Goal: Information Seeking & Learning: Learn about a topic

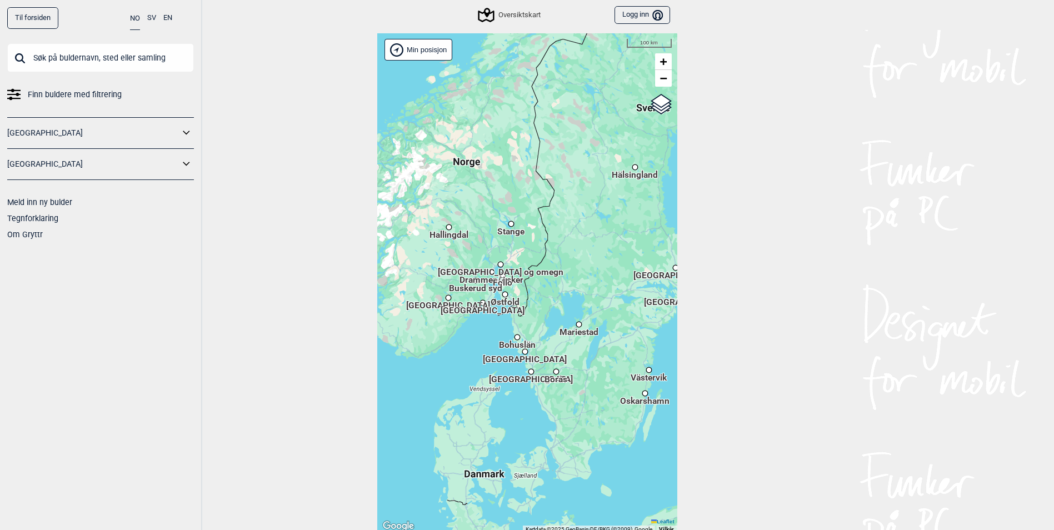
click at [507, 18] on div "Oversiktskart" at bounding box center [509, 14] width 61 height 13
click at [176, 126] on link "[GEOGRAPHIC_DATA]" at bounding box center [93, 133] width 172 height 16
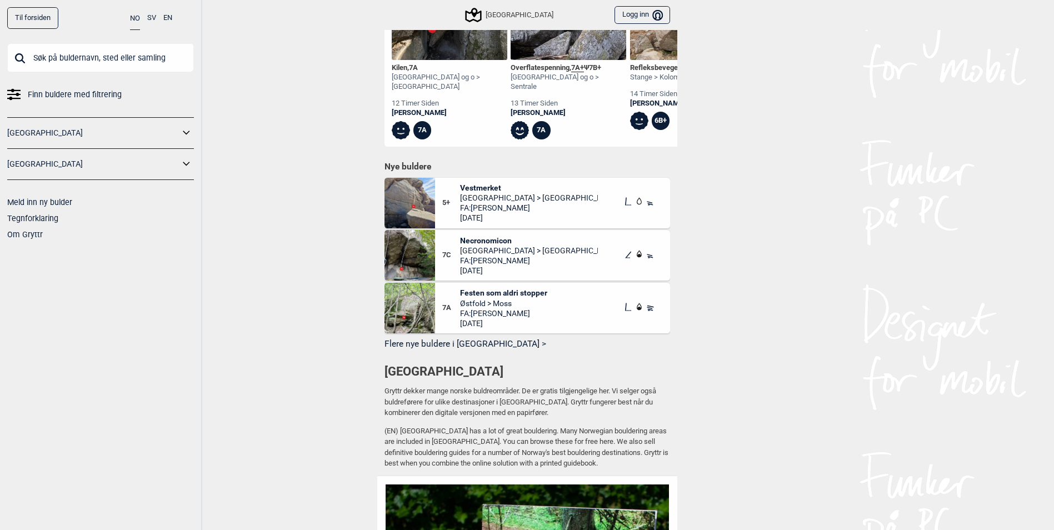
scroll to position [444, 0]
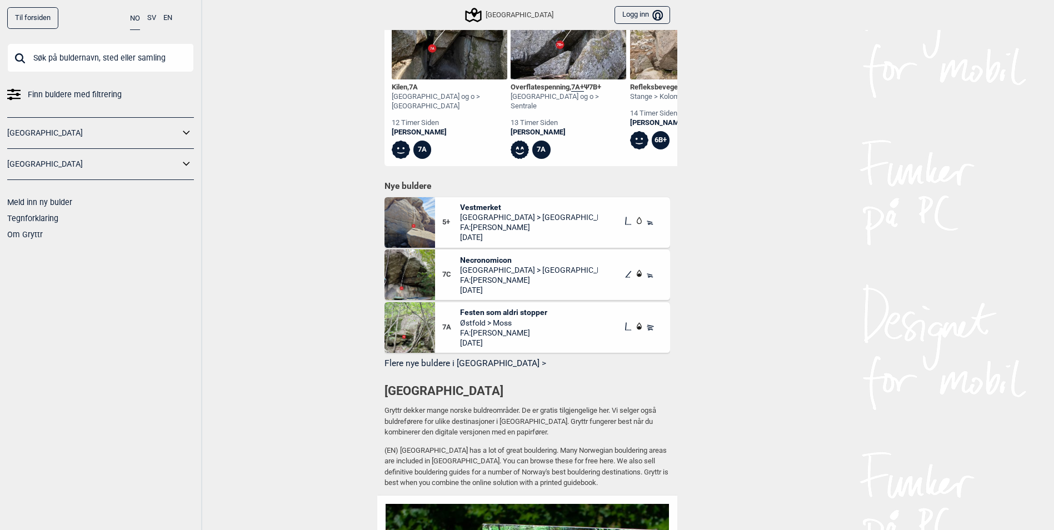
drag, startPoint x: 500, startPoint y: 308, endPoint x: 475, endPoint y: 315, distance: 26.0
click at [475, 315] on span "Festen som aldri stopper" at bounding box center [503, 312] width 87 height 10
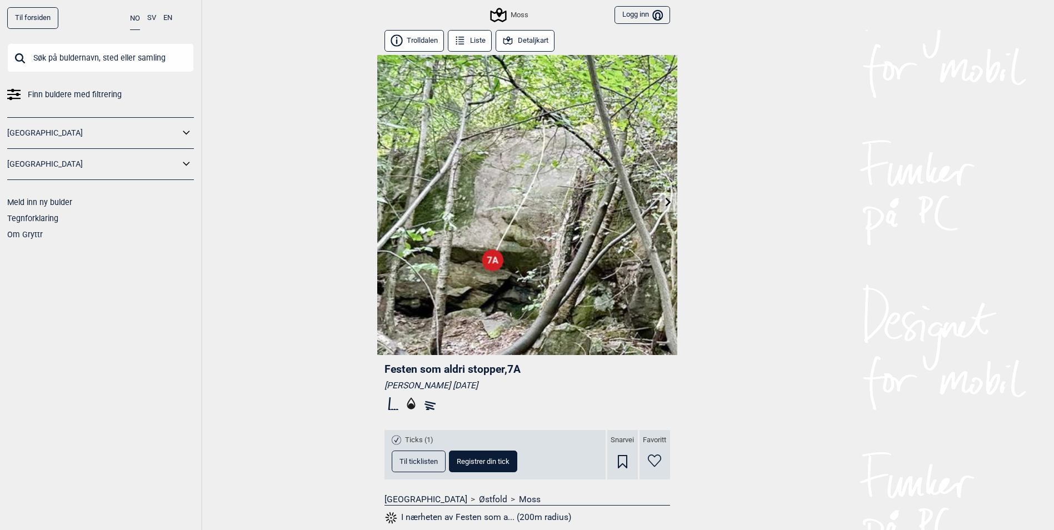
click at [521, 41] on button "Detaljkart" at bounding box center [524, 41] width 59 height 22
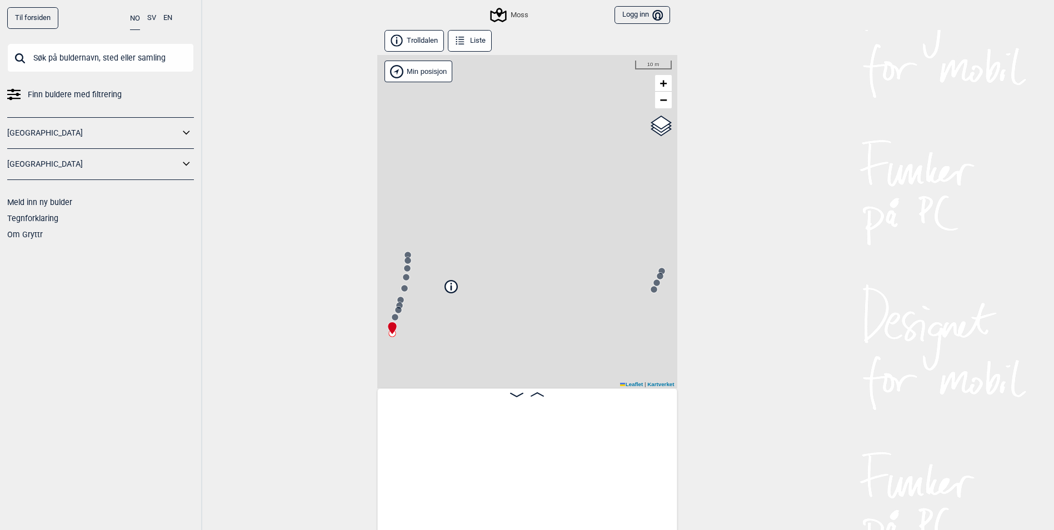
scroll to position [0, 87]
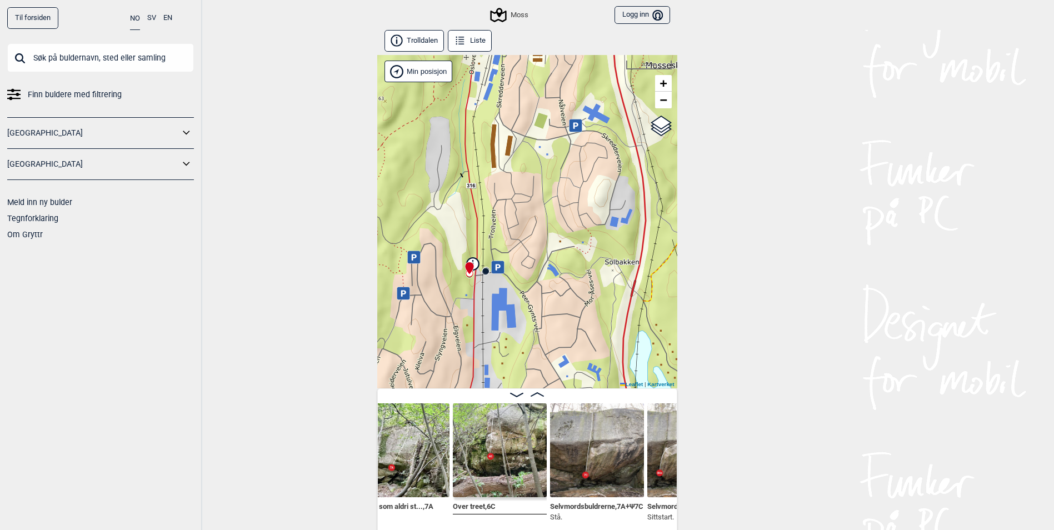
scroll to position [0, 243]
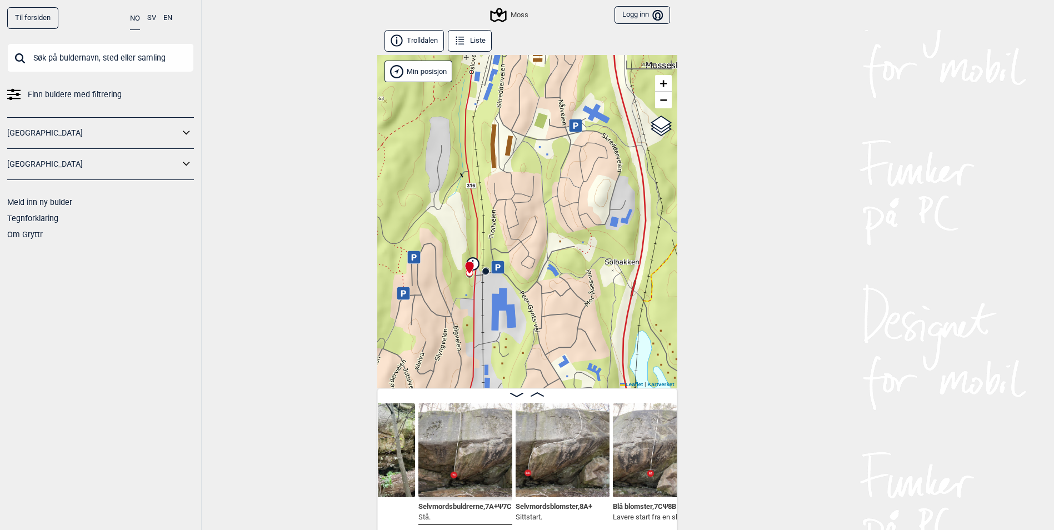
scroll to position [0, 347]
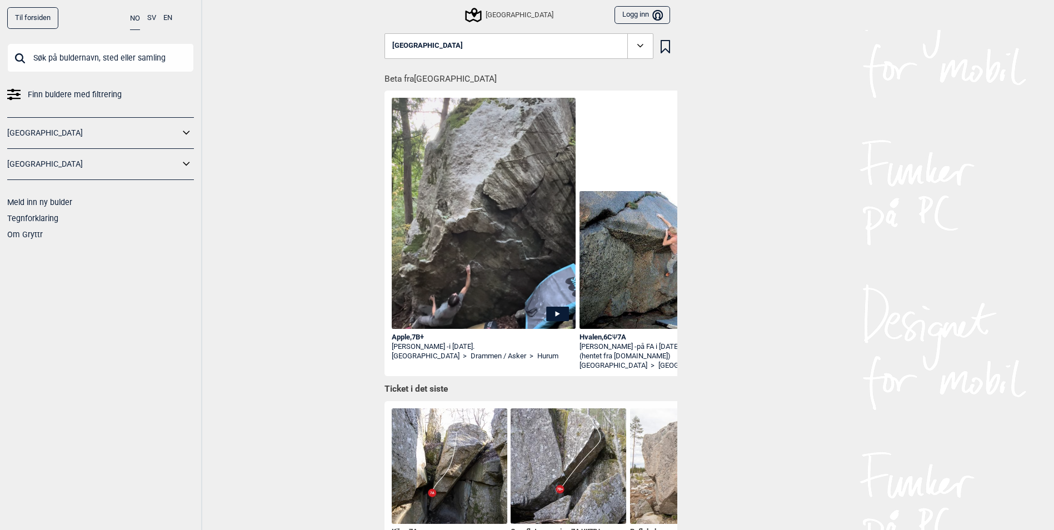
click at [480, 287] on img at bounding box center [484, 229] width 184 height 263
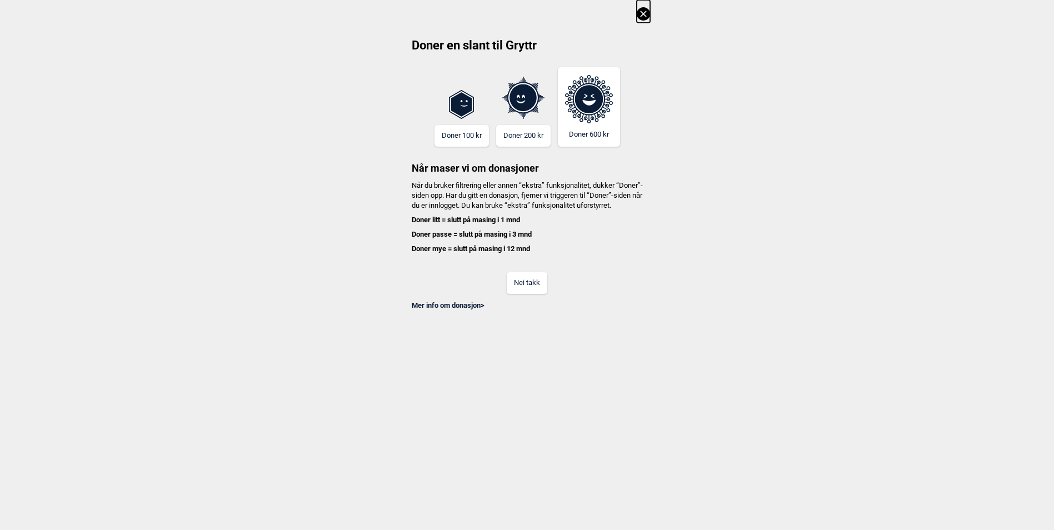
click at [540, 283] on button "Nei takk" at bounding box center [526, 283] width 41 height 22
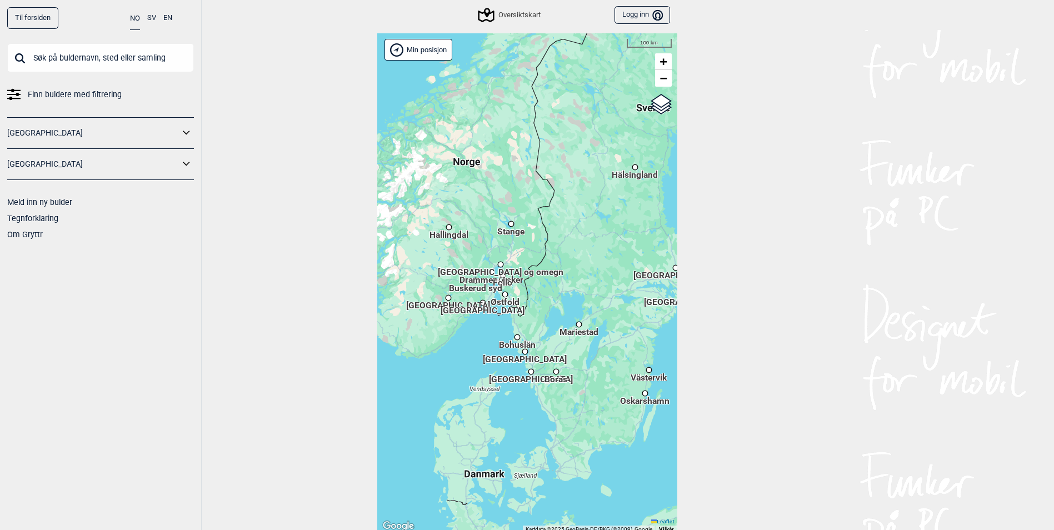
click at [39, 20] on link "Til forsiden" at bounding box center [32, 18] width 51 height 22
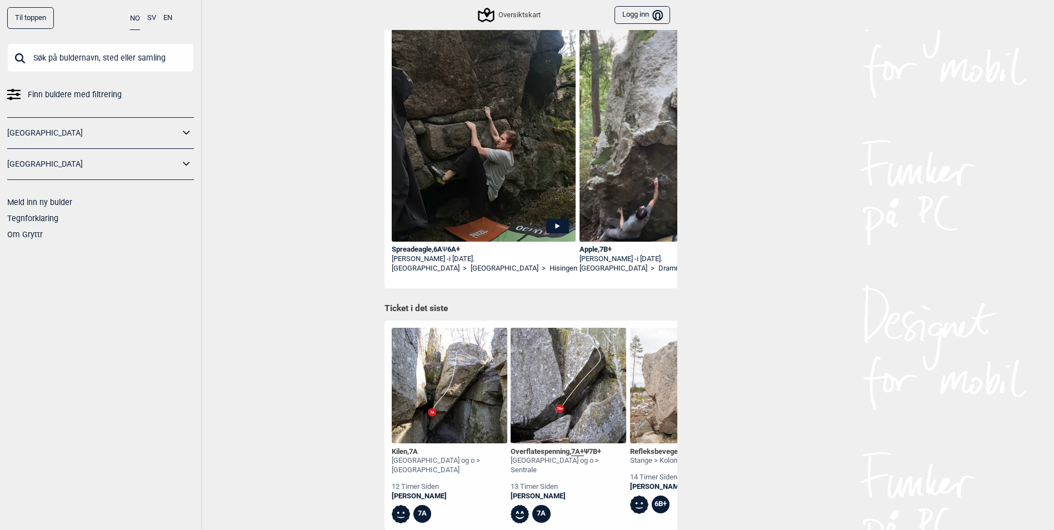
scroll to position [111, 0]
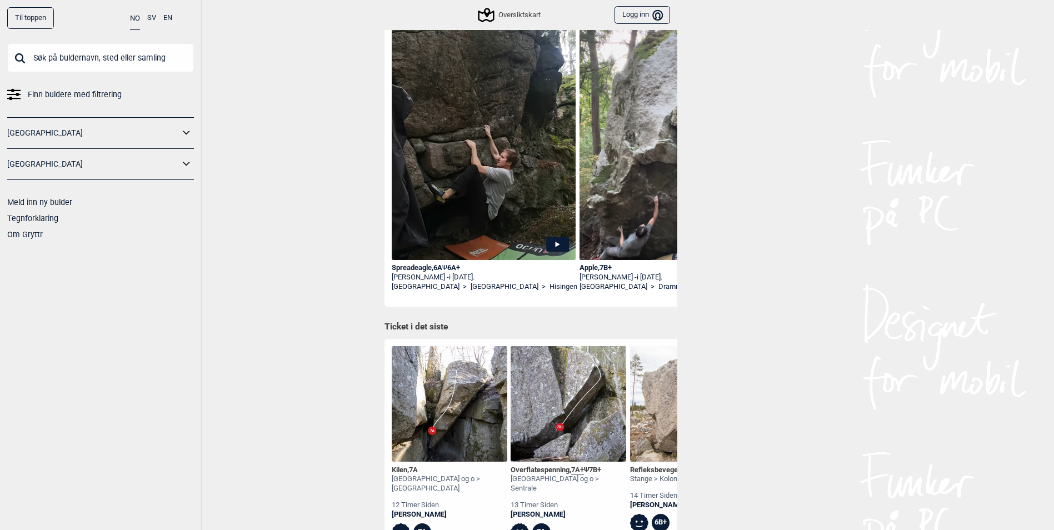
click at [608, 267] on div "Apple , 7B+" at bounding box center [671, 267] width 184 height 9
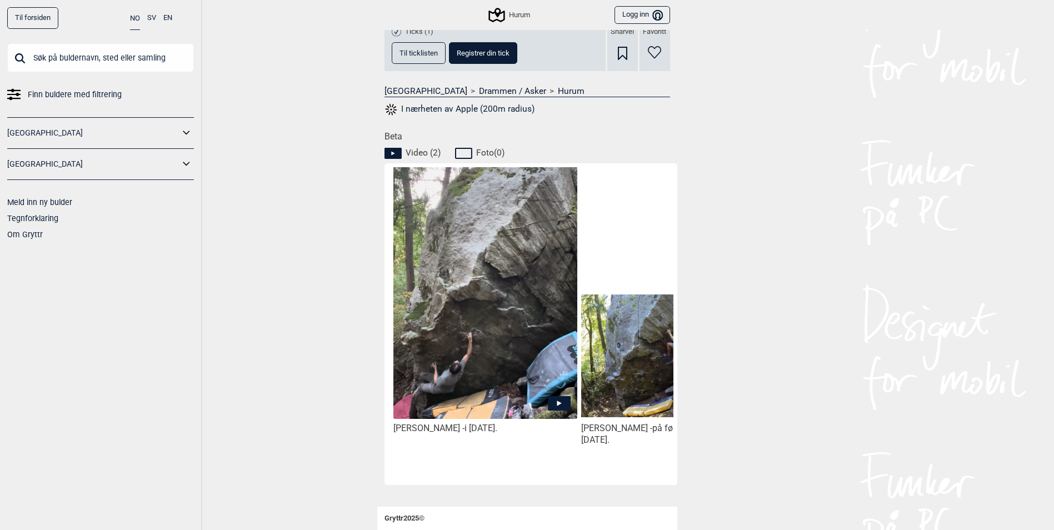
scroll to position [389, 0]
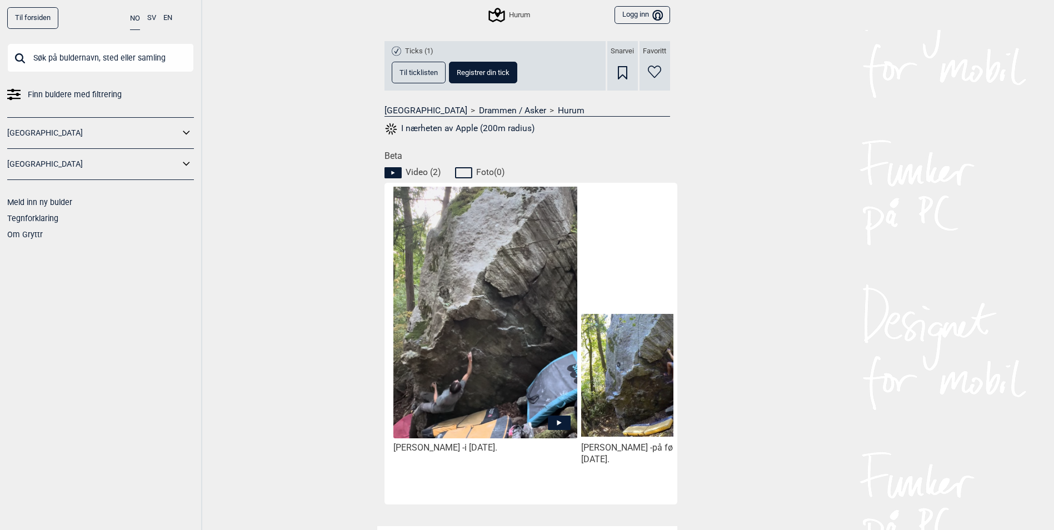
click at [420, 73] on span "Til ticklisten" at bounding box center [418, 72] width 38 height 7
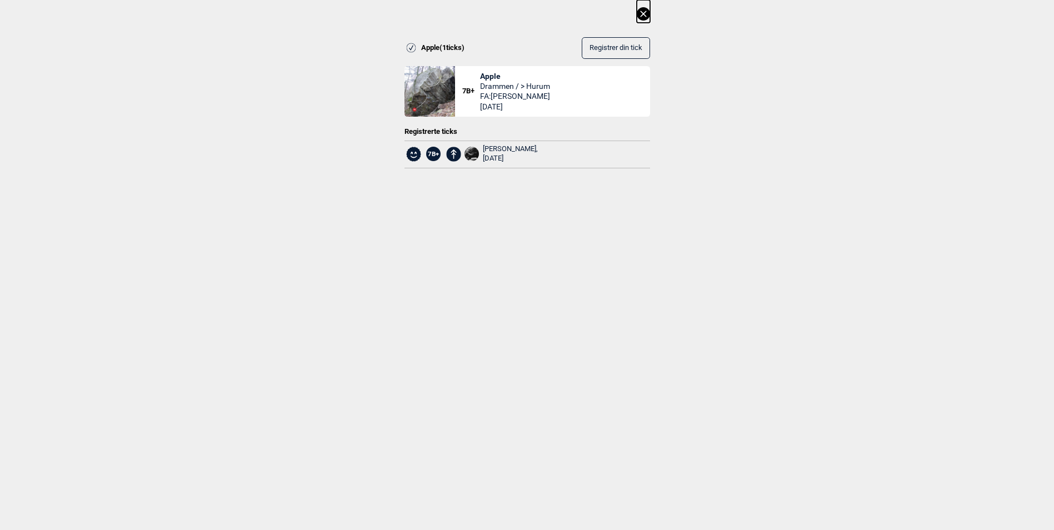
click at [646, 12] on icon at bounding box center [642, 13] width 13 height 13
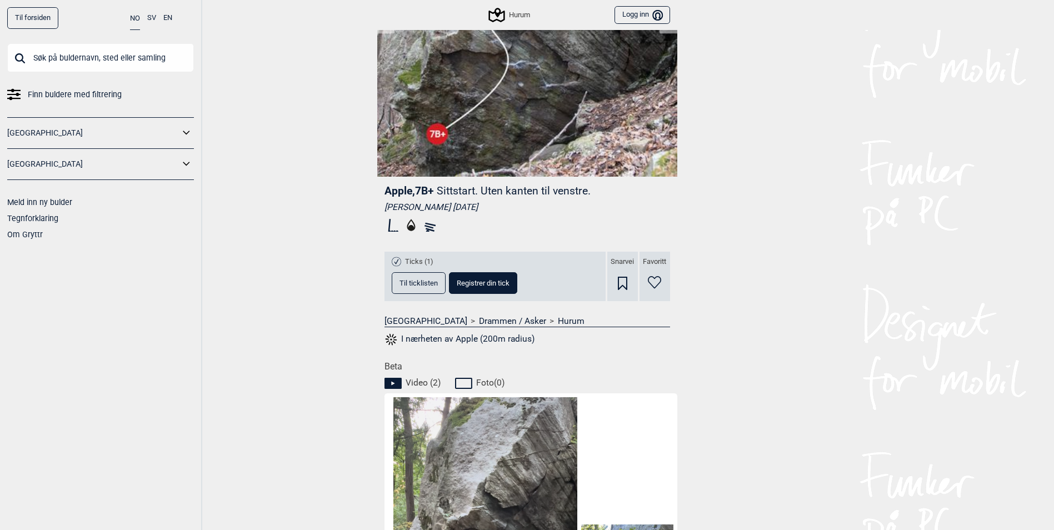
scroll to position [0, 0]
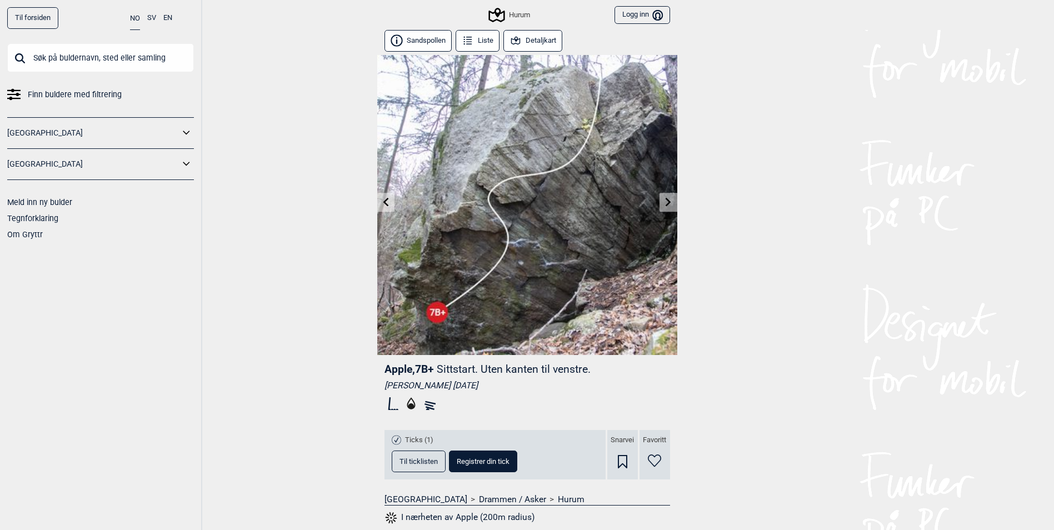
click at [389, 202] on icon at bounding box center [385, 201] width 9 height 9
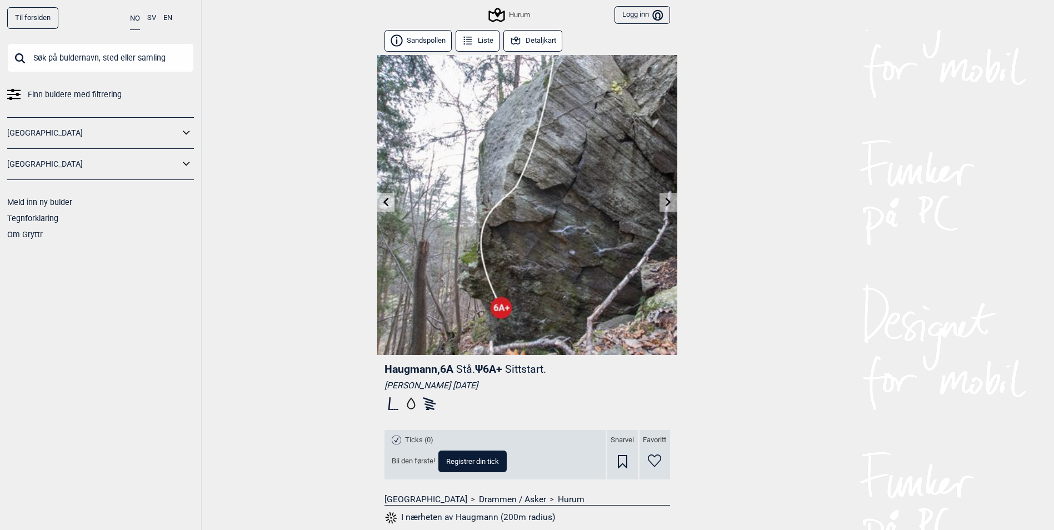
click at [673, 204] on link at bounding box center [667, 202] width 17 height 18
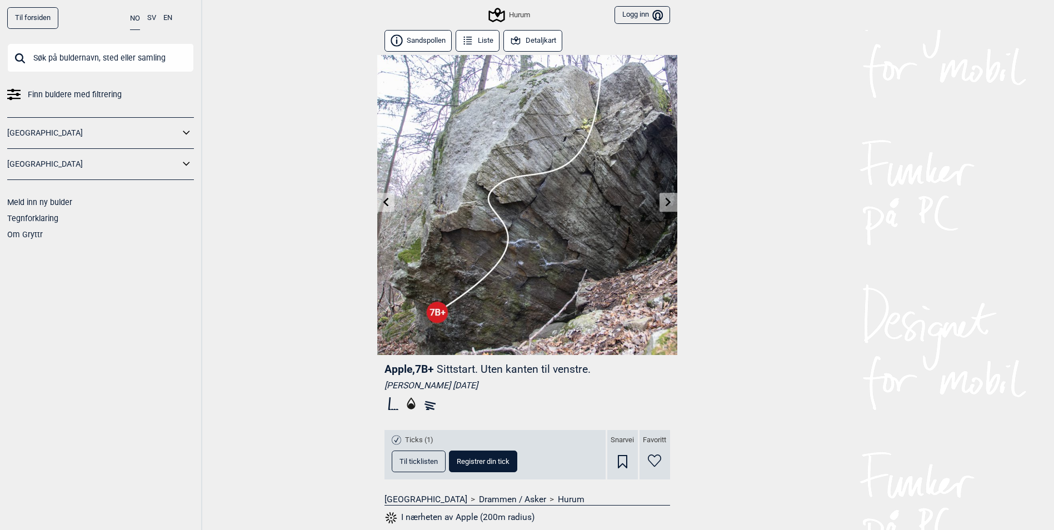
click at [671, 205] on icon at bounding box center [668, 201] width 9 height 9
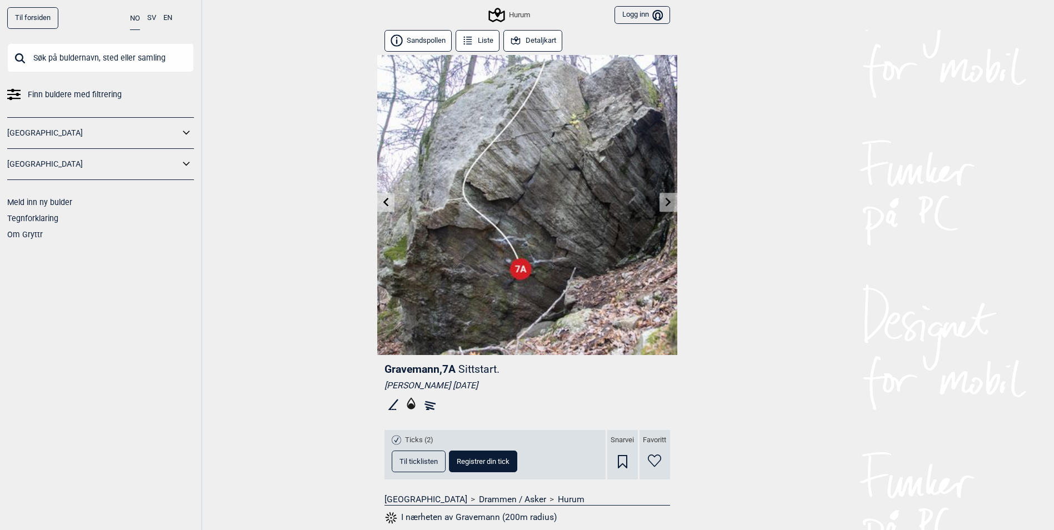
click at [383, 197] on icon at bounding box center [385, 201] width 9 height 9
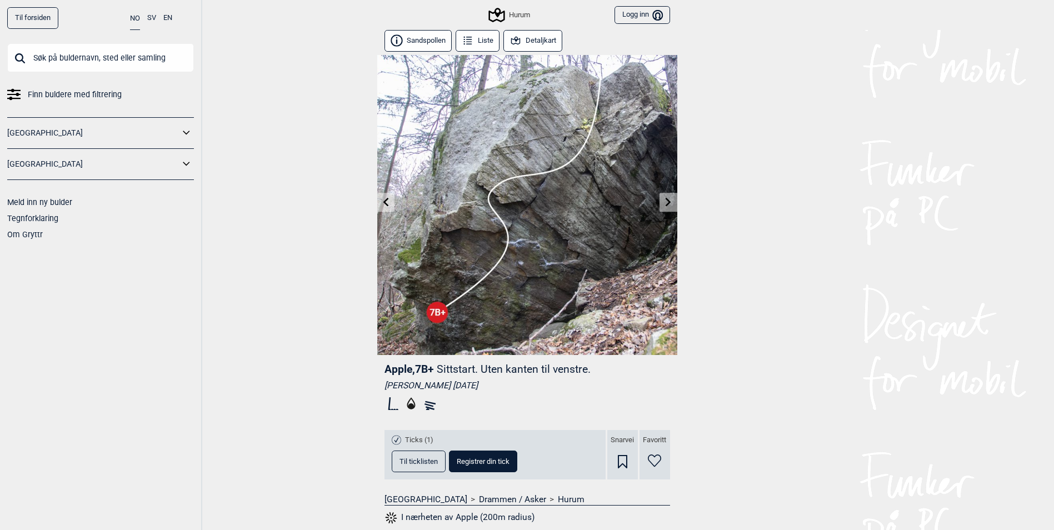
click at [667, 198] on icon at bounding box center [668, 201] width 9 height 9
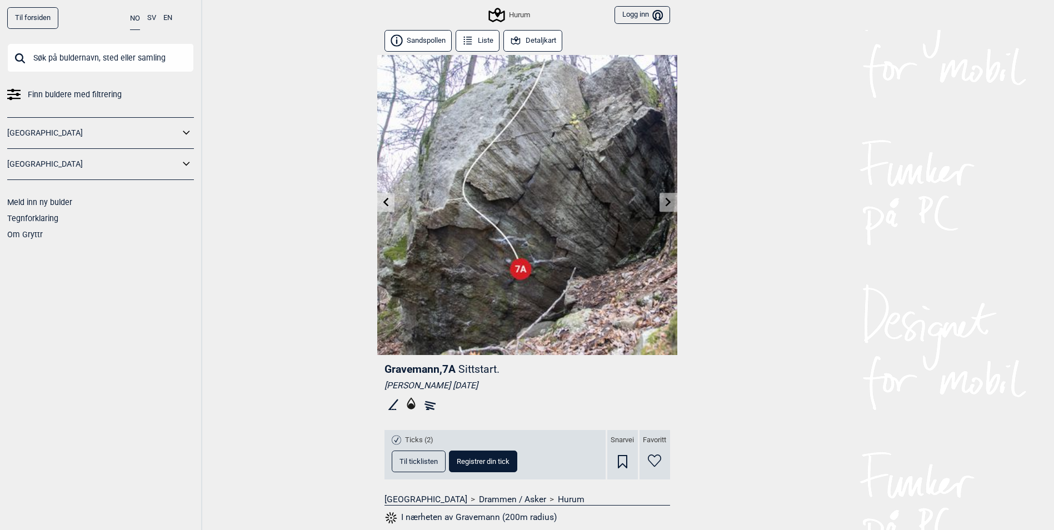
click at [667, 198] on icon at bounding box center [668, 201] width 9 height 9
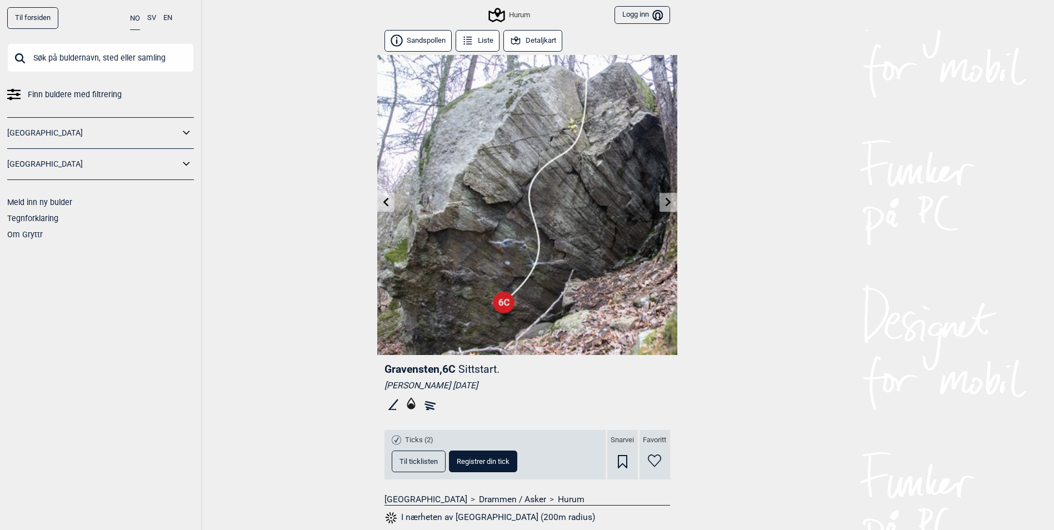
click at [663, 205] on link at bounding box center [667, 202] width 17 height 18
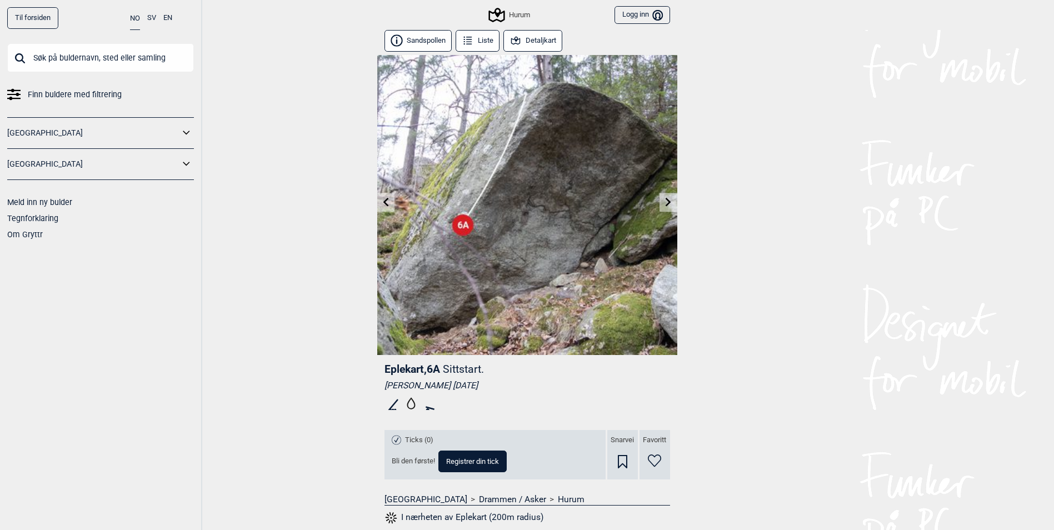
click at [664, 205] on icon at bounding box center [668, 201] width 9 height 9
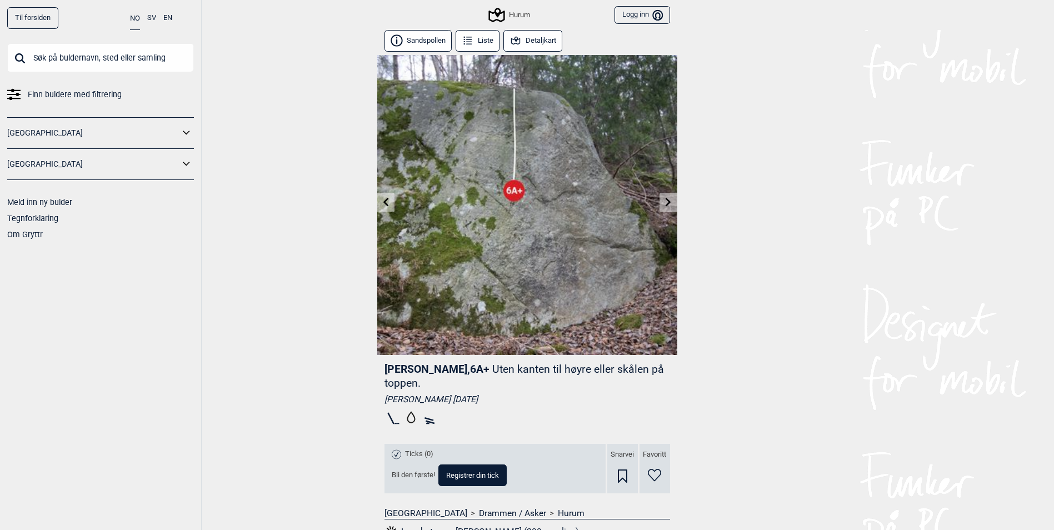
click at [393, 201] on link at bounding box center [385, 202] width 17 height 18
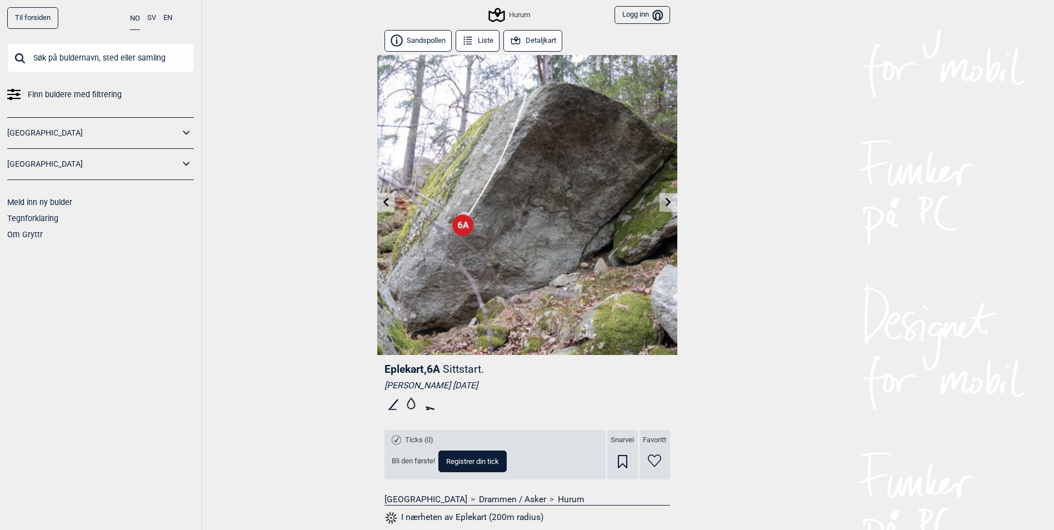
click at [390, 203] on icon at bounding box center [385, 201] width 9 height 9
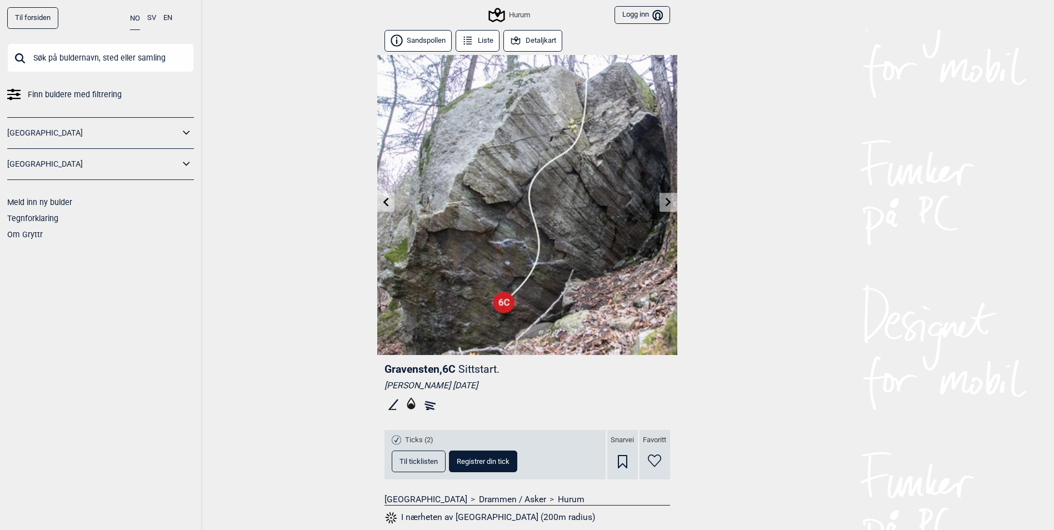
click at [390, 203] on icon at bounding box center [385, 201] width 9 height 9
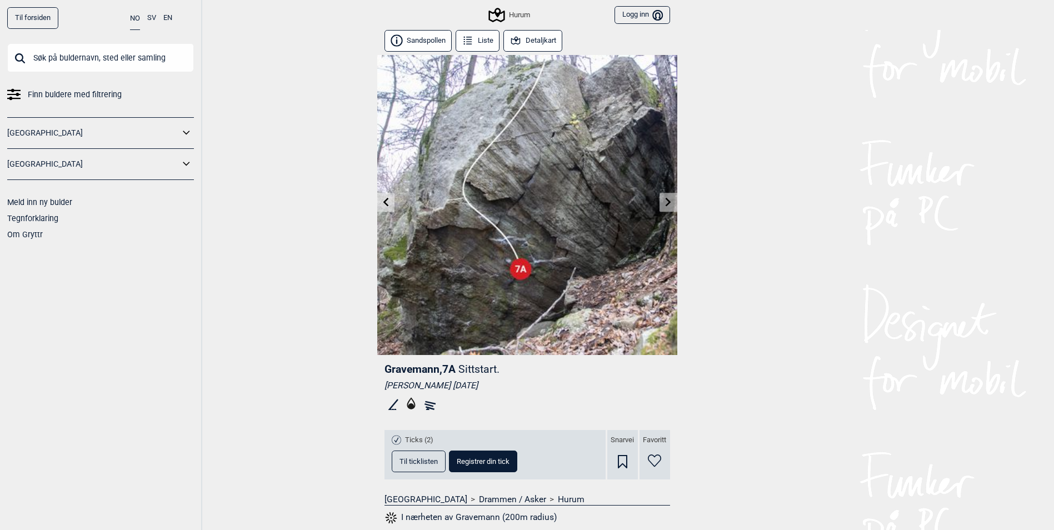
click at [390, 203] on icon at bounding box center [385, 201] width 9 height 9
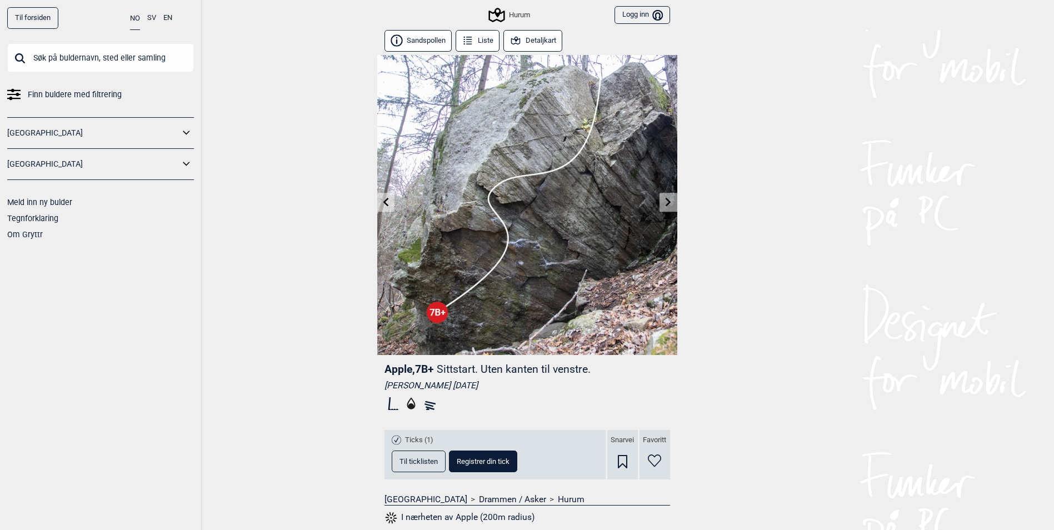
click at [389, 203] on icon at bounding box center [385, 201] width 9 height 9
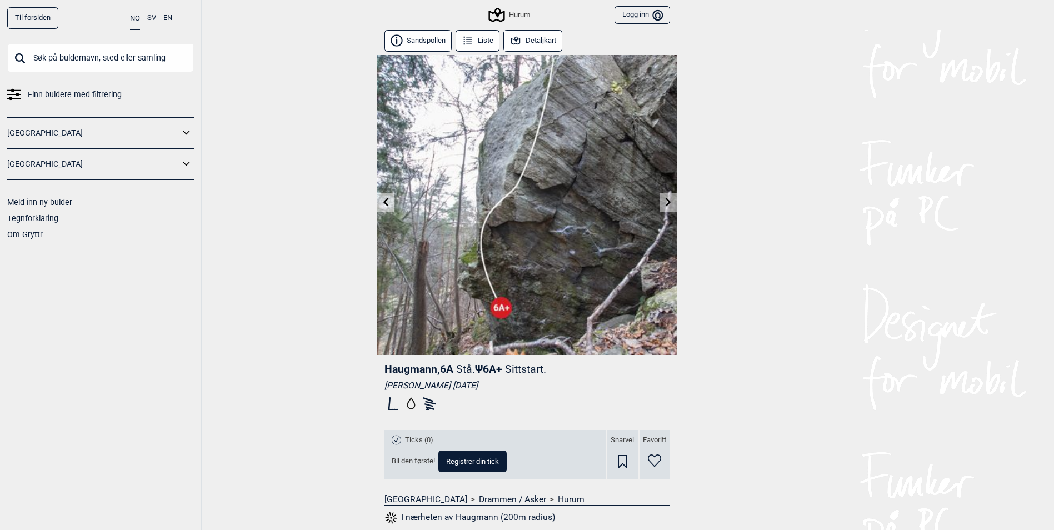
click at [389, 203] on icon at bounding box center [385, 201] width 9 height 9
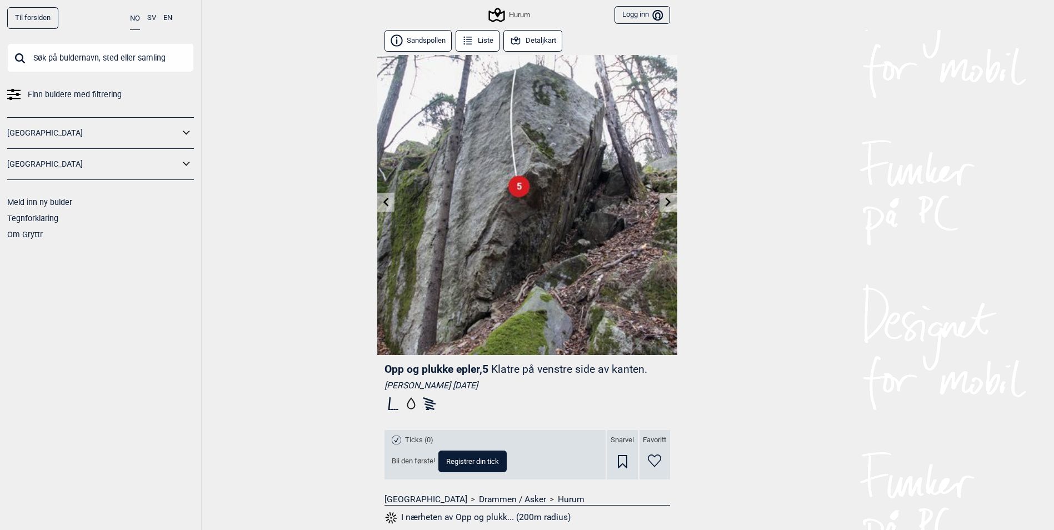
click at [389, 203] on icon at bounding box center [385, 201] width 9 height 9
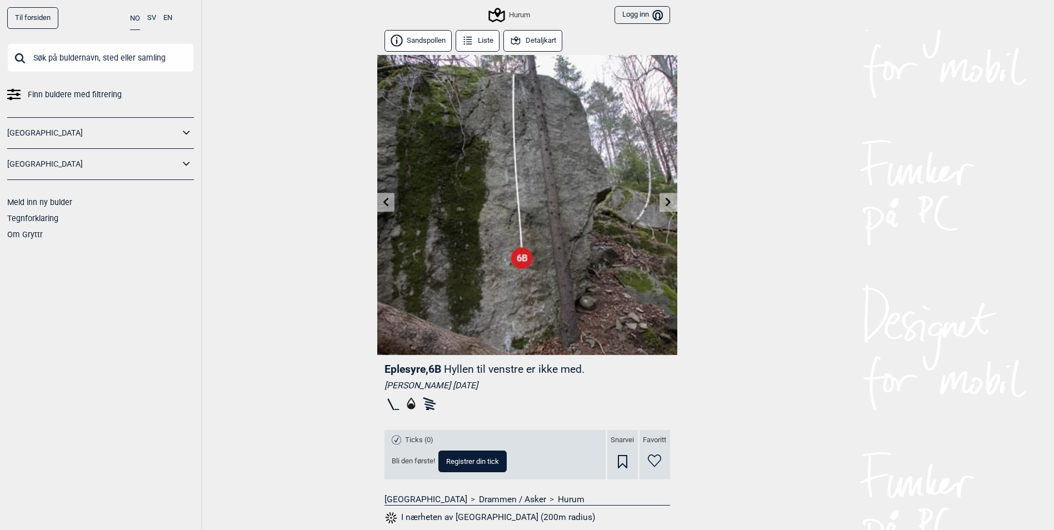
click at [422, 39] on button "Sandspollen" at bounding box center [418, 41] width 68 height 22
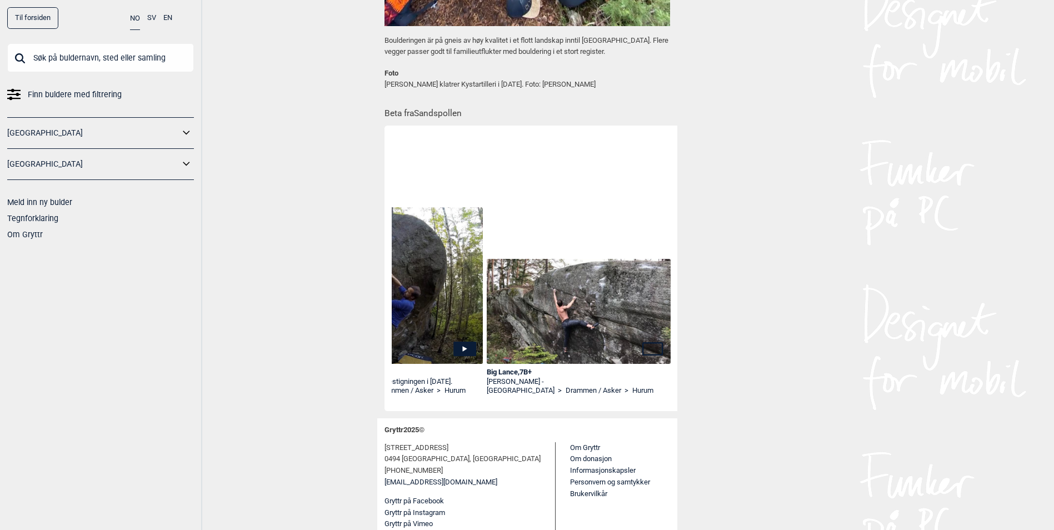
scroll to position [0, 3667]
